Goal: Communication & Community: Participate in discussion

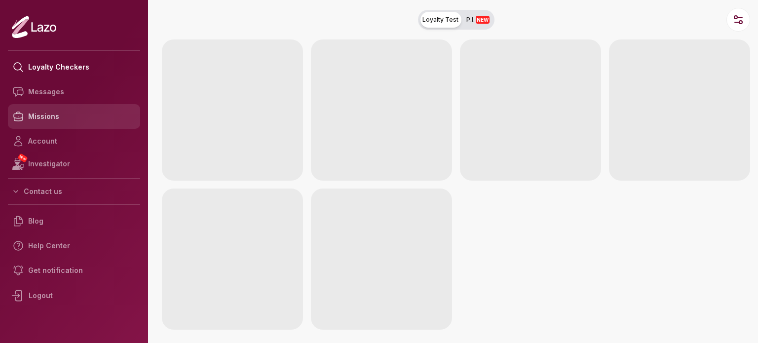
click at [40, 110] on link "Missions" at bounding box center [74, 116] width 132 height 25
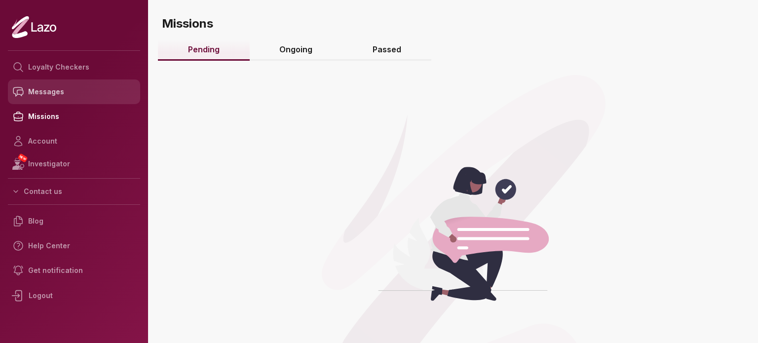
click at [48, 95] on link "Messages" at bounding box center [74, 91] width 132 height 25
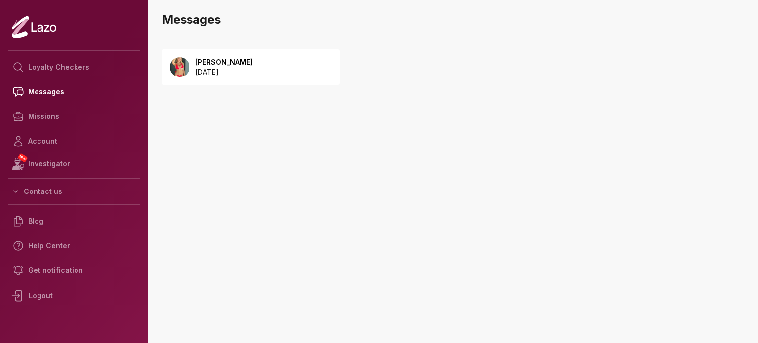
click at [225, 80] on div "Emily 2025 August 30" at bounding box center [309, 77] width 294 height 77
click at [226, 73] on p "2025 August 30" at bounding box center [223, 72] width 57 height 10
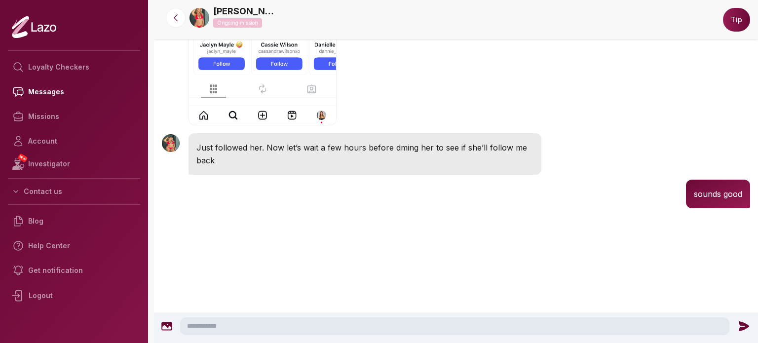
scroll to position [743, 0]
